Goal: Share content

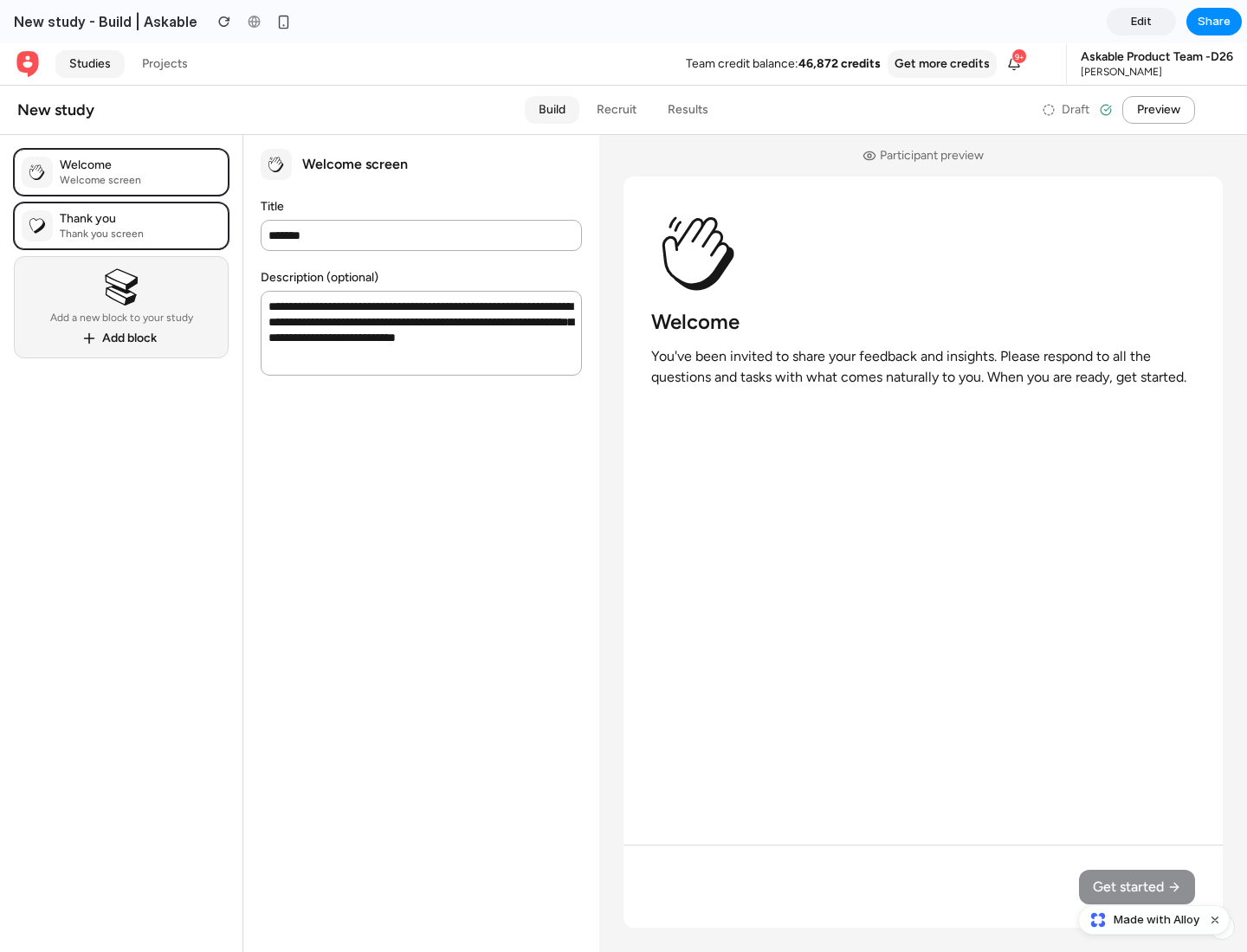
click at [1214, 21] on span "Share" at bounding box center [1213, 21] width 33 height 17
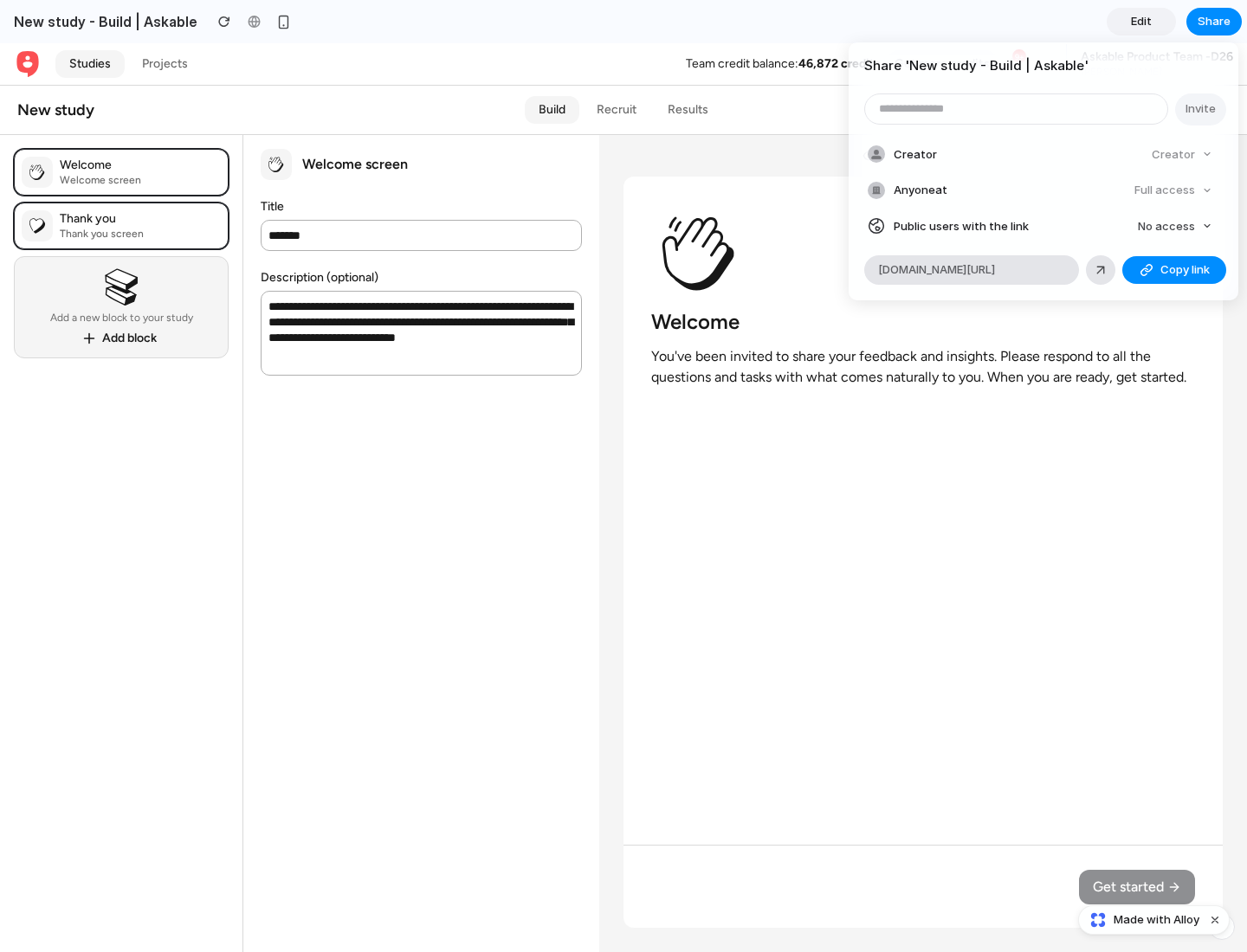
click at [1174, 270] on span "Copy link" at bounding box center [1184, 270] width 49 height 17
click at [1156, 920] on div "Share ' New study - Build | Askable ' Invite Creator Creator Anyone at Full acc…" at bounding box center [624, 476] width 1247 height 952
